Goal: Task Accomplishment & Management: Manage account settings

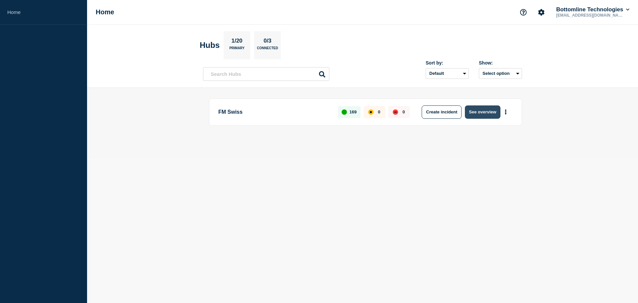
click at [483, 112] on button "See overview" at bounding box center [482, 111] width 35 height 13
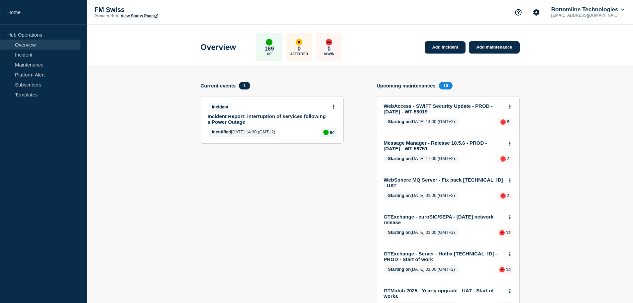
click at [435, 105] on link "WebAccess - SWIFT Security Update - PROD - [DATE] - WT-56019" at bounding box center [444, 108] width 120 height 11
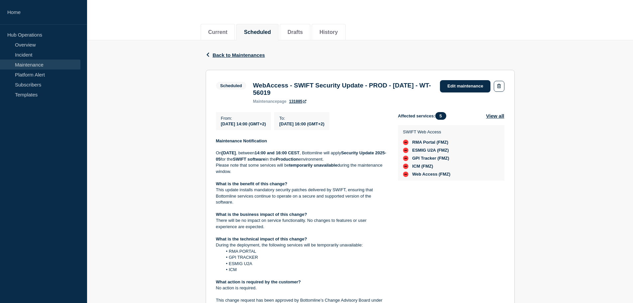
scroll to position [62, 0]
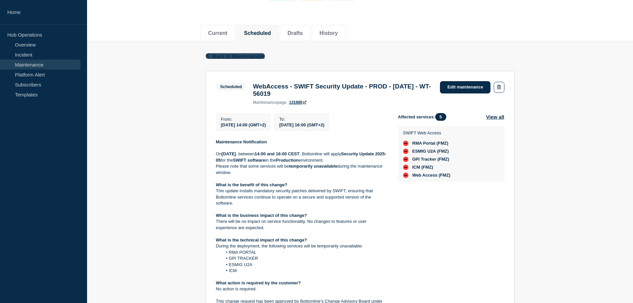
click at [247, 57] on span "Back to Maintenances" at bounding box center [239, 56] width 53 height 6
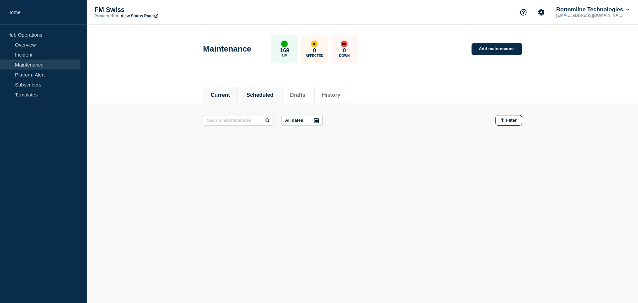
click at [262, 96] on button "Scheduled" at bounding box center [260, 95] width 27 height 6
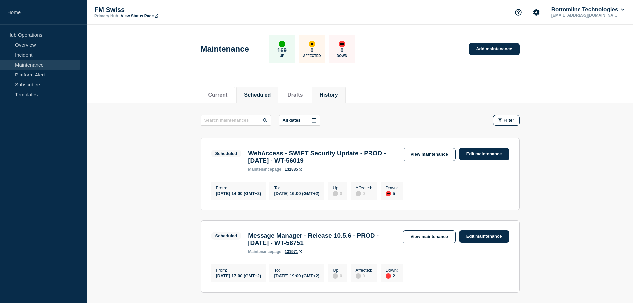
click at [333, 95] on button "History" at bounding box center [328, 95] width 18 height 6
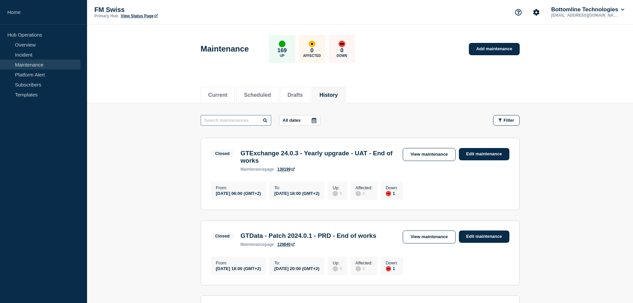
click at [246, 119] on input "text" at bounding box center [236, 120] width 70 height 11
paste input "ESMIG U2A - Hotfix 2 for Go-Sign Desktop 8.3.6"
type input "ESMIG U2A - Hotfix 2 for Go-Sign Desktop 8.3.6"
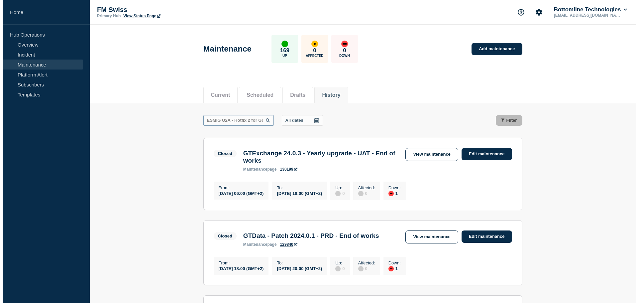
scroll to position [0, 40]
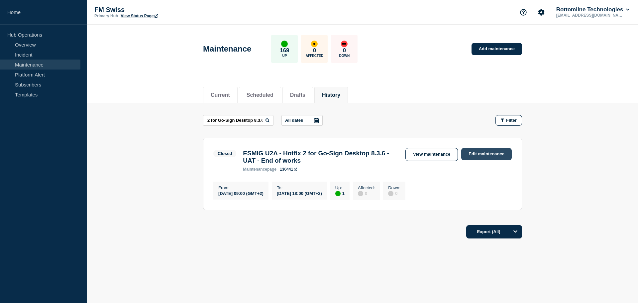
click at [478, 154] on link "Edit maintenance" at bounding box center [486, 154] width 51 height 12
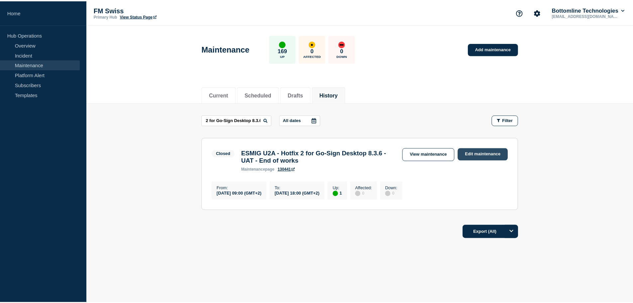
scroll to position [0, 0]
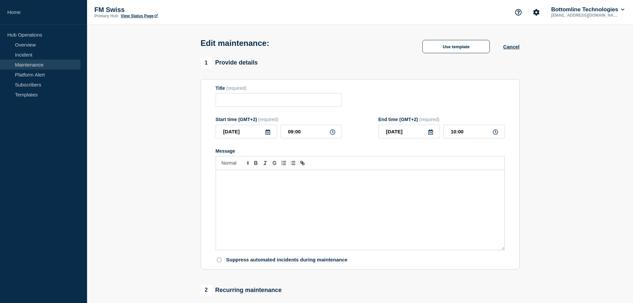
type input "ESMIG U2A - Hotfix 2 for Go-Sign Desktop 8.3.6 - UAT - End of works"
type input "[DATE]"
type input "18:00"
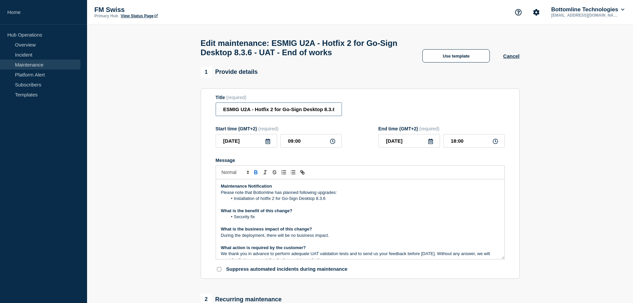
click at [255, 113] on input "ESMIG U2A - Hotfix 2 for Go-Sign Desktop 8.3.6 - UAT - End of works" at bounding box center [279, 109] width 126 height 14
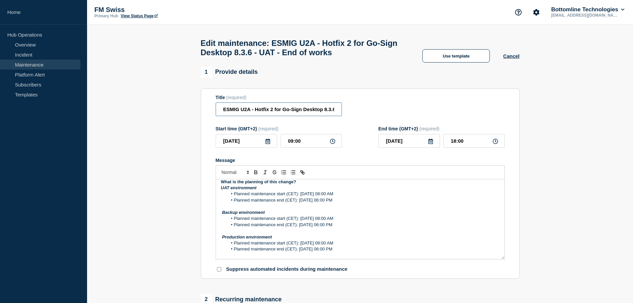
scroll to position [79, 0]
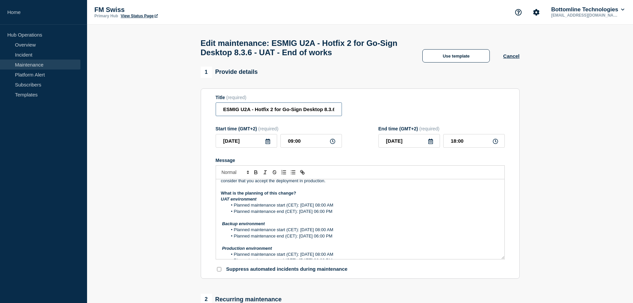
click at [313, 113] on input "ESMIG U2A - Hotfix 2 for Go-Sign Desktop 8.3.6 - UAT - End of works" at bounding box center [279, 109] width 126 height 14
click at [291, 111] on input "ESMIG U2A - Hotfix 2 for Go-Sign Desktop 8.3.6 - UAT - End of works" at bounding box center [279, 109] width 126 height 14
paste input "Backup"
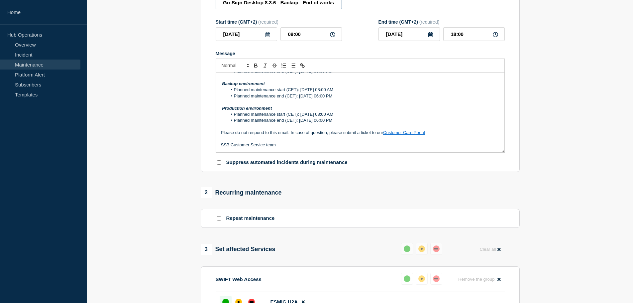
scroll to position [133, 0]
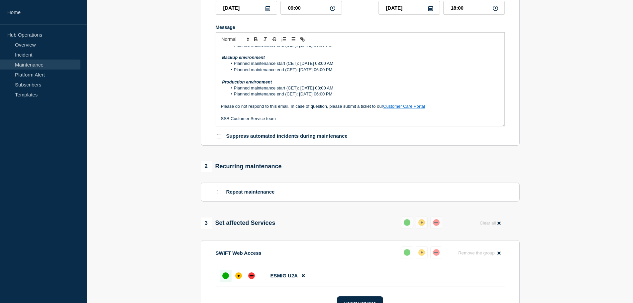
type input "ESMIG U2A - Hotfix 2 for Go-Sign Desktop 8.3.6 - Backup - End of works"
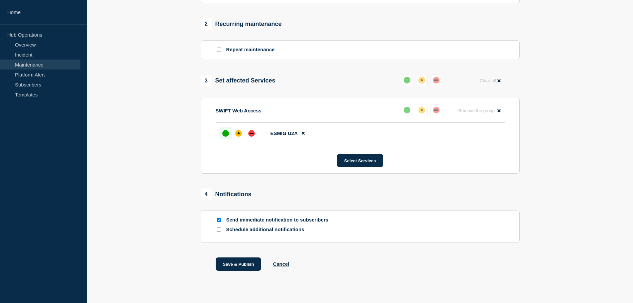
scroll to position [290, 0]
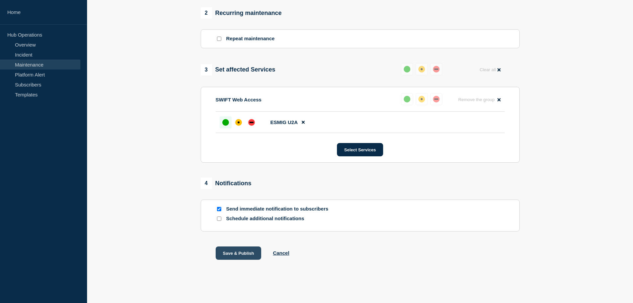
click at [236, 254] on button "Save & Publish" at bounding box center [239, 252] width 46 height 13
